Goal: Information Seeking & Learning: Learn about a topic

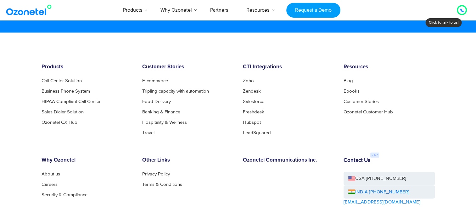
scroll to position [3405, 0]
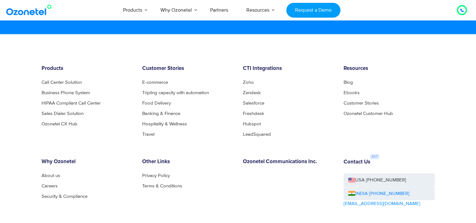
click at [463, 9] on icon at bounding box center [462, 10] width 4 height 4
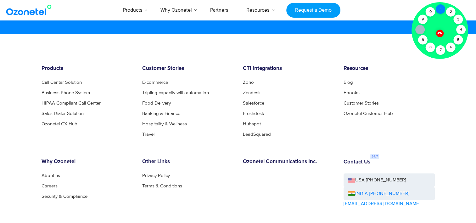
click at [439, 11] on div "1" at bounding box center [440, 8] width 9 height 9
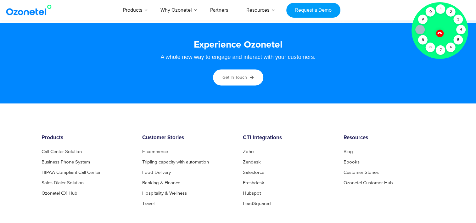
scroll to position [3361, 0]
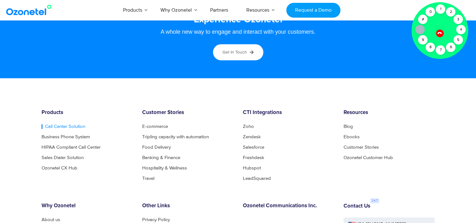
click at [66, 125] on link "Call Center Solution" at bounding box center [64, 126] width 44 height 5
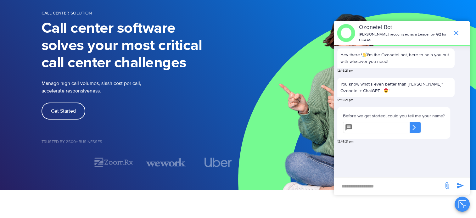
scroll to position [45, 0]
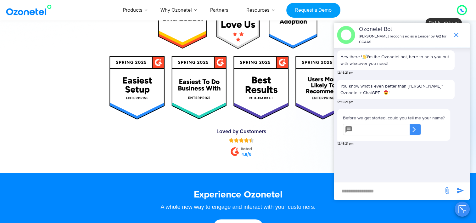
scroll to position [3183, 0]
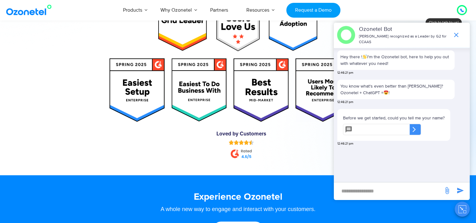
click at [373, 127] on input "text" at bounding box center [382, 129] width 55 height 11
click at [461, 12] on icon at bounding box center [462, 10] width 4 height 4
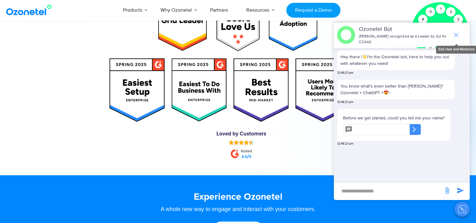
click at [457, 34] on icon "end chat or minimize" at bounding box center [456, 35] width 4 height 4
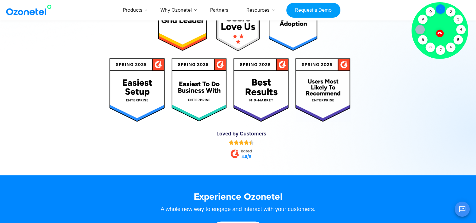
click at [440, 6] on div "1" at bounding box center [440, 8] width 9 height 9
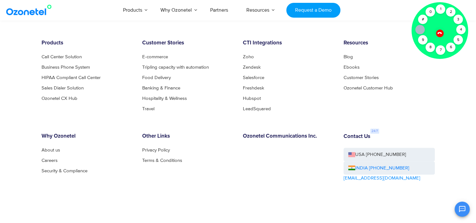
scroll to position [3431, 0]
click at [439, 34] on icon at bounding box center [439, 32] width 5 height 5
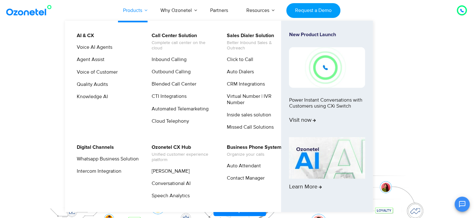
scroll to position [74, 0]
click at [165, 73] on link "Outbound Calling" at bounding box center [170, 72] width 44 height 8
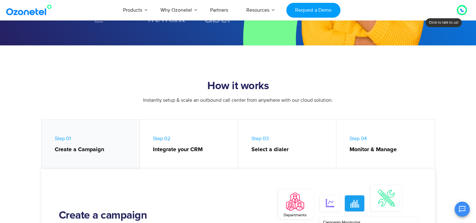
scroll to position [276, 0]
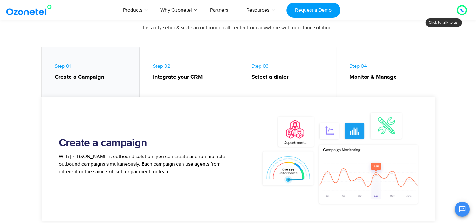
click at [172, 76] on strong "Integrate your CRM" at bounding box center [192, 77] width 79 height 8
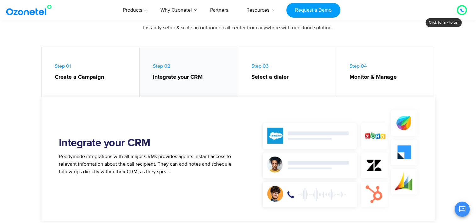
click at [270, 77] on strong "Select a dialer" at bounding box center [290, 77] width 79 height 8
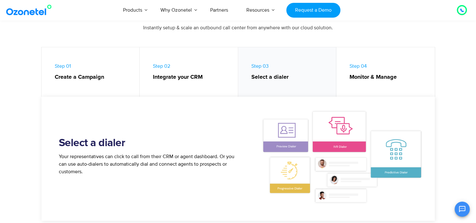
click at [356, 74] on strong "Monitor & Manage" at bounding box center [388, 77] width 79 height 8
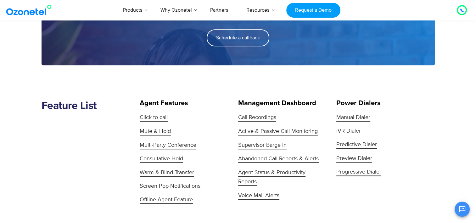
scroll to position [583, 0]
click at [353, 143] on span "Predictive Dialer" at bounding box center [356, 145] width 41 height 8
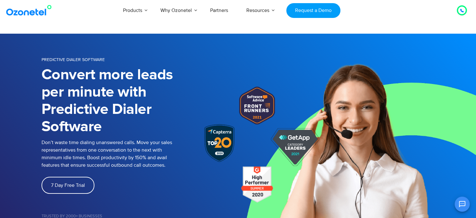
scroll to position [74, 0]
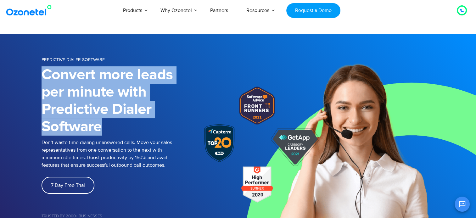
drag, startPoint x: 44, startPoint y: 73, endPoint x: 103, endPoint y: 130, distance: 81.9
click at [103, 130] on h1 "Convert more leads per minute with Predictive Dialer Software" at bounding box center [111, 100] width 138 height 69
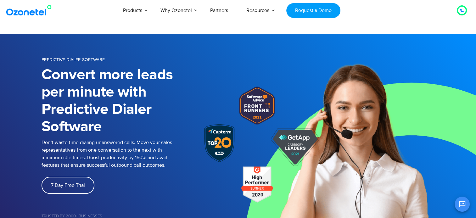
drag, startPoint x: 103, startPoint y: 130, endPoint x: 97, endPoint y: 142, distance: 13.4
click at [97, 142] on p "Don’t waste time dialing unanswered calls. Move your sales representatives from…" at bounding box center [113, 154] width 142 height 30
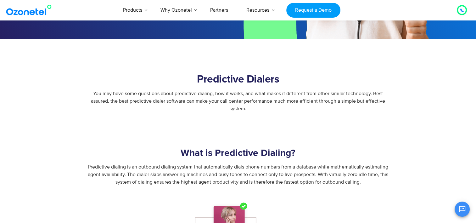
scroll to position [226, 0]
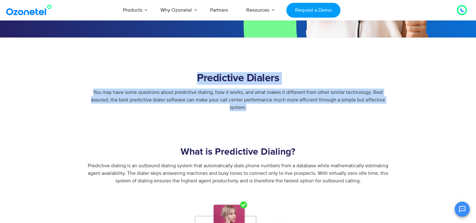
drag, startPoint x: 199, startPoint y: 76, endPoint x: 253, endPoint y: 108, distance: 62.8
click at [253, 108] on div "Predictive Dialers You may have some questions about predictive dialing, how it…" at bounding box center [238, 91] width 393 height 39
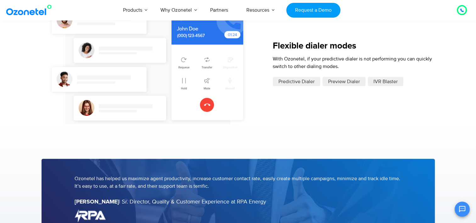
scroll to position [1262, 0]
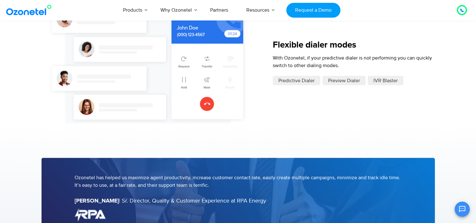
click at [329, 84] on span "Preview Dialer" at bounding box center [344, 81] width 32 height 8
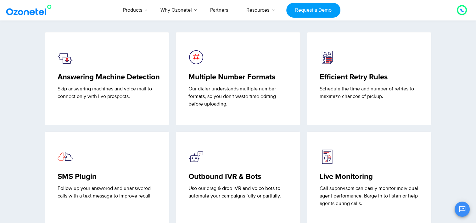
scroll to position [1565, 0]
